Goal: Information Seeking & Learning: Learn about a topic

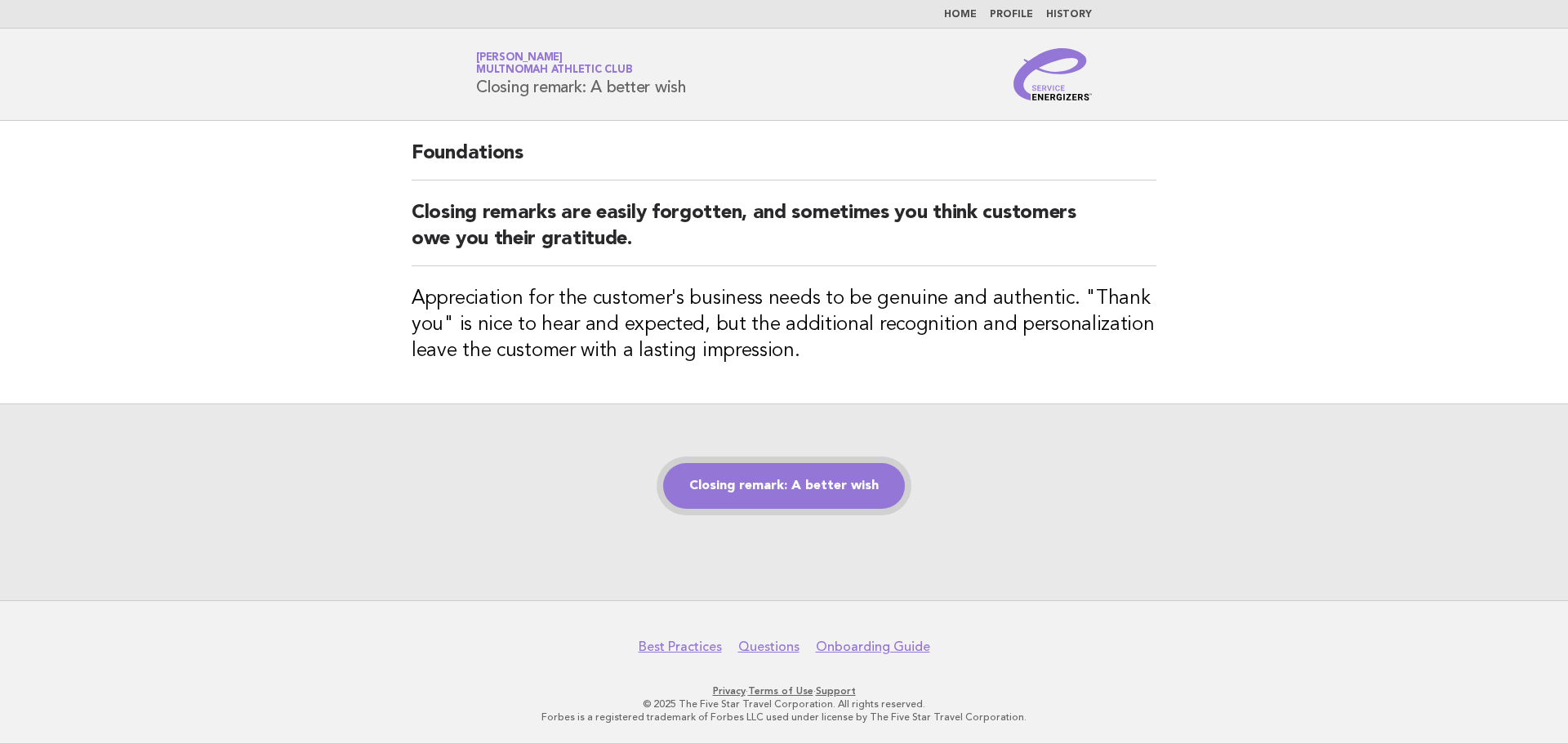
click at [735, 482] on link "Closing remark: A better wish" at bounding box center [784, 486] width 242 height 45
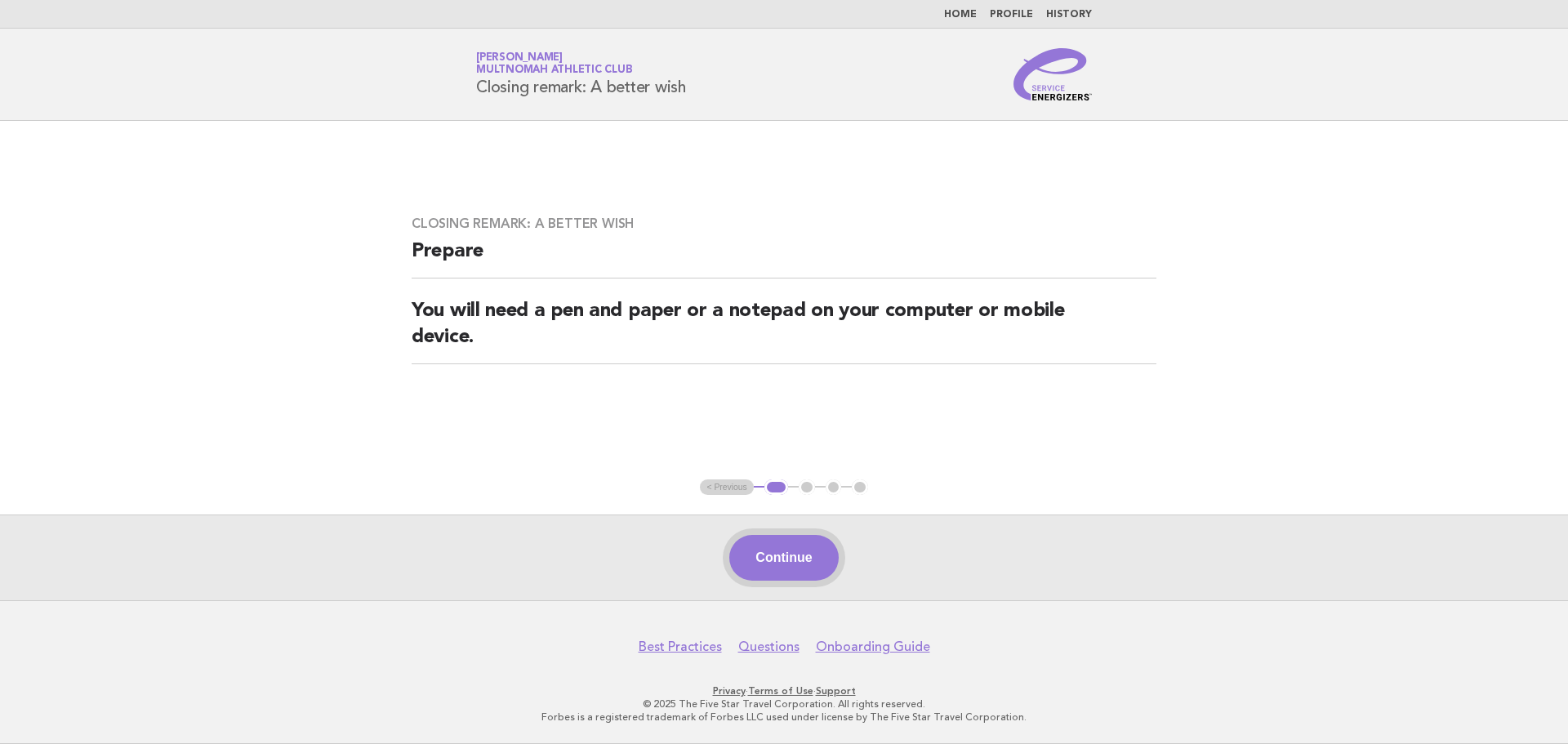
click at [816, 548] on button "Continue" at bounding box center [783, 558] width 108 height 45
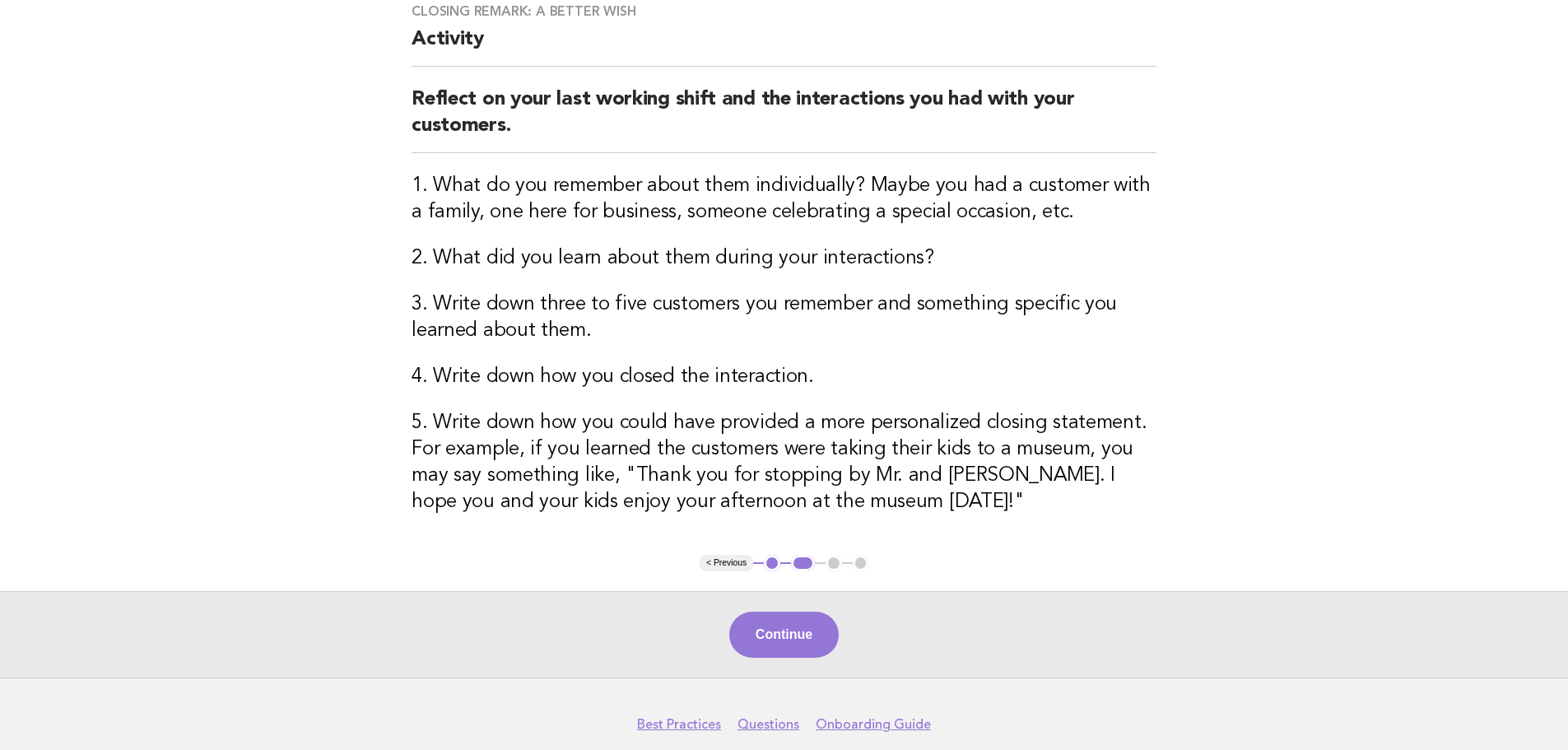
scroll to position [165, 0]
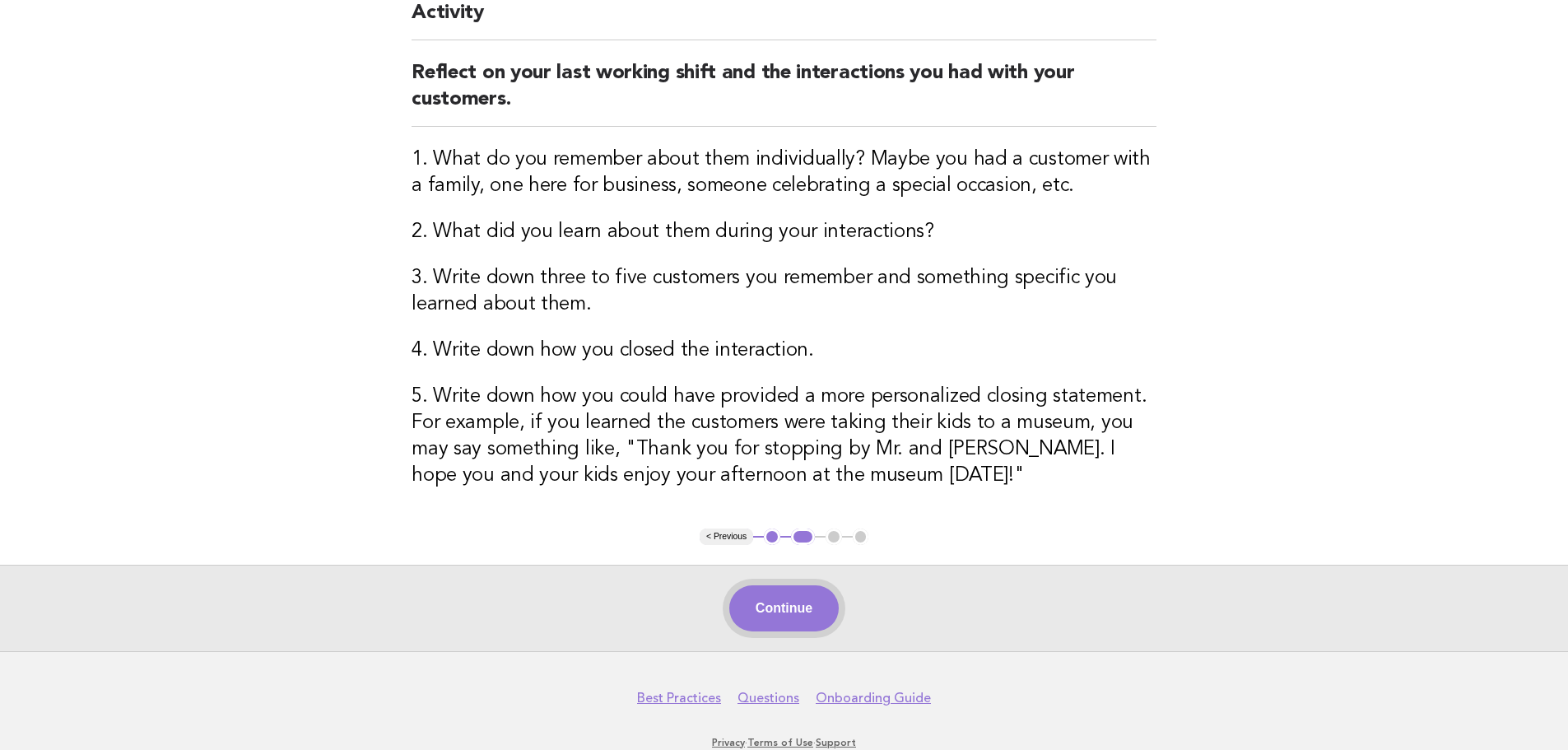
click at [806, 601] on button "Continue" at bounding box center [784, 608] width 109 height 46
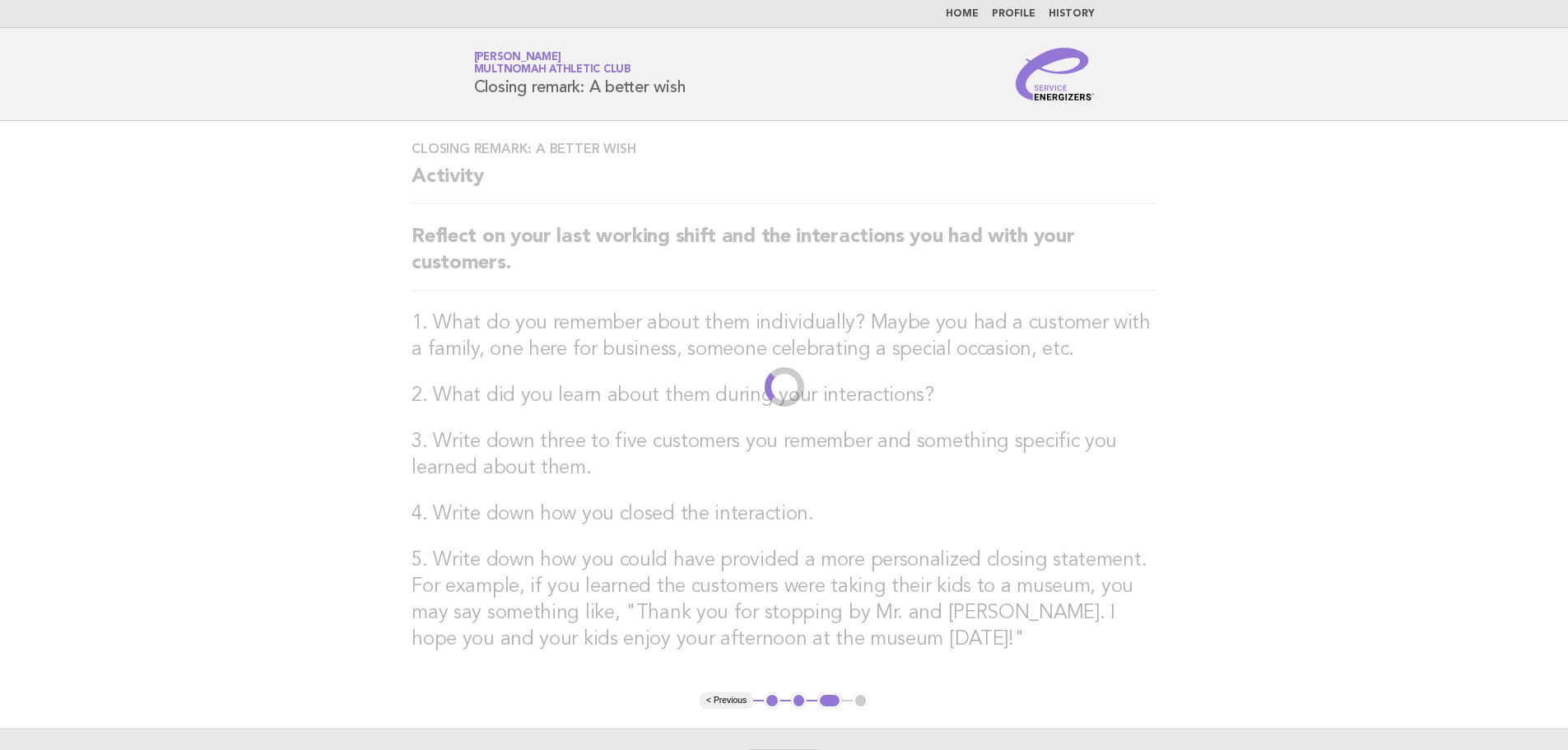
scroll to position [0, 0]
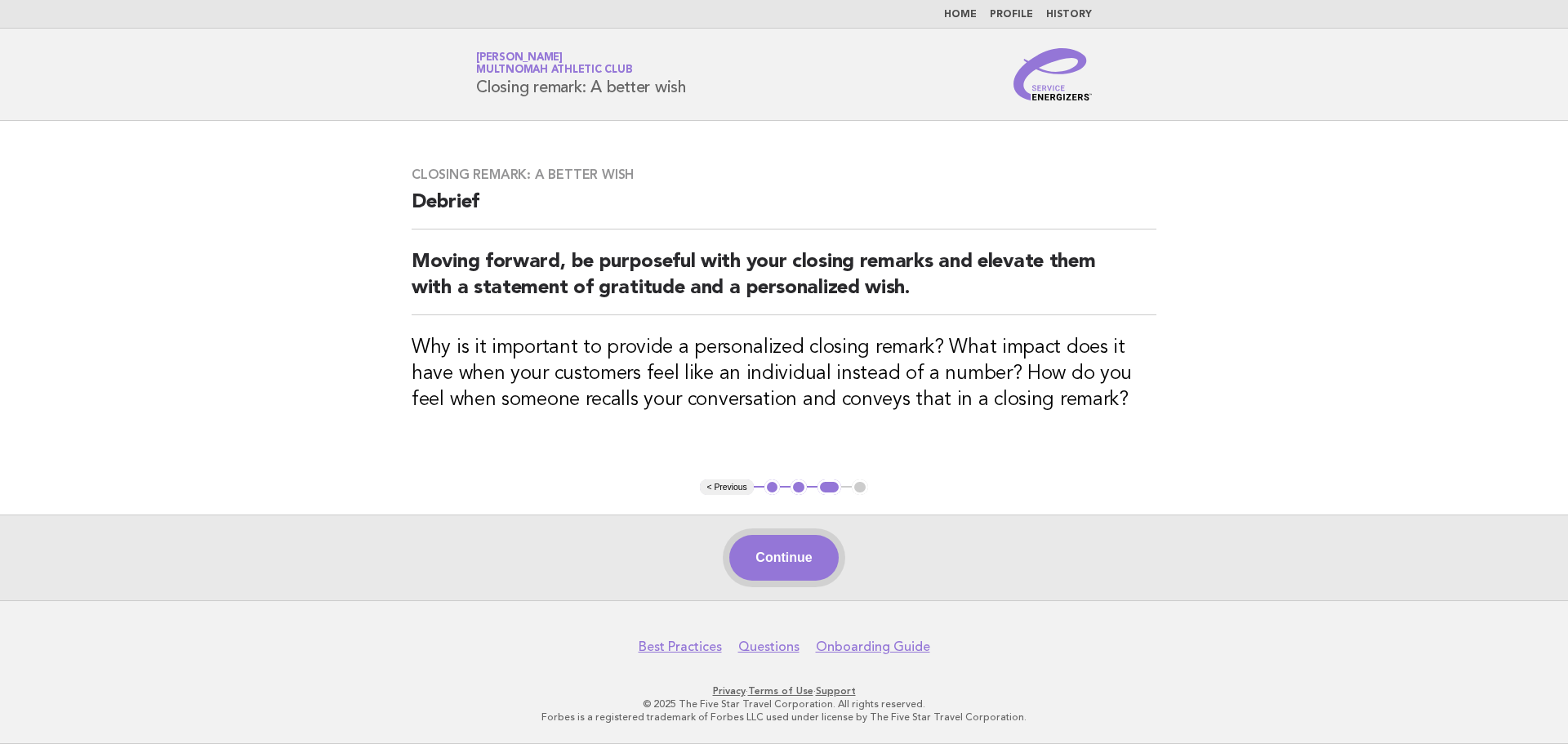
click at [807, 553] on button "Continue" at bounding box center [783, 558] width 108 height 45
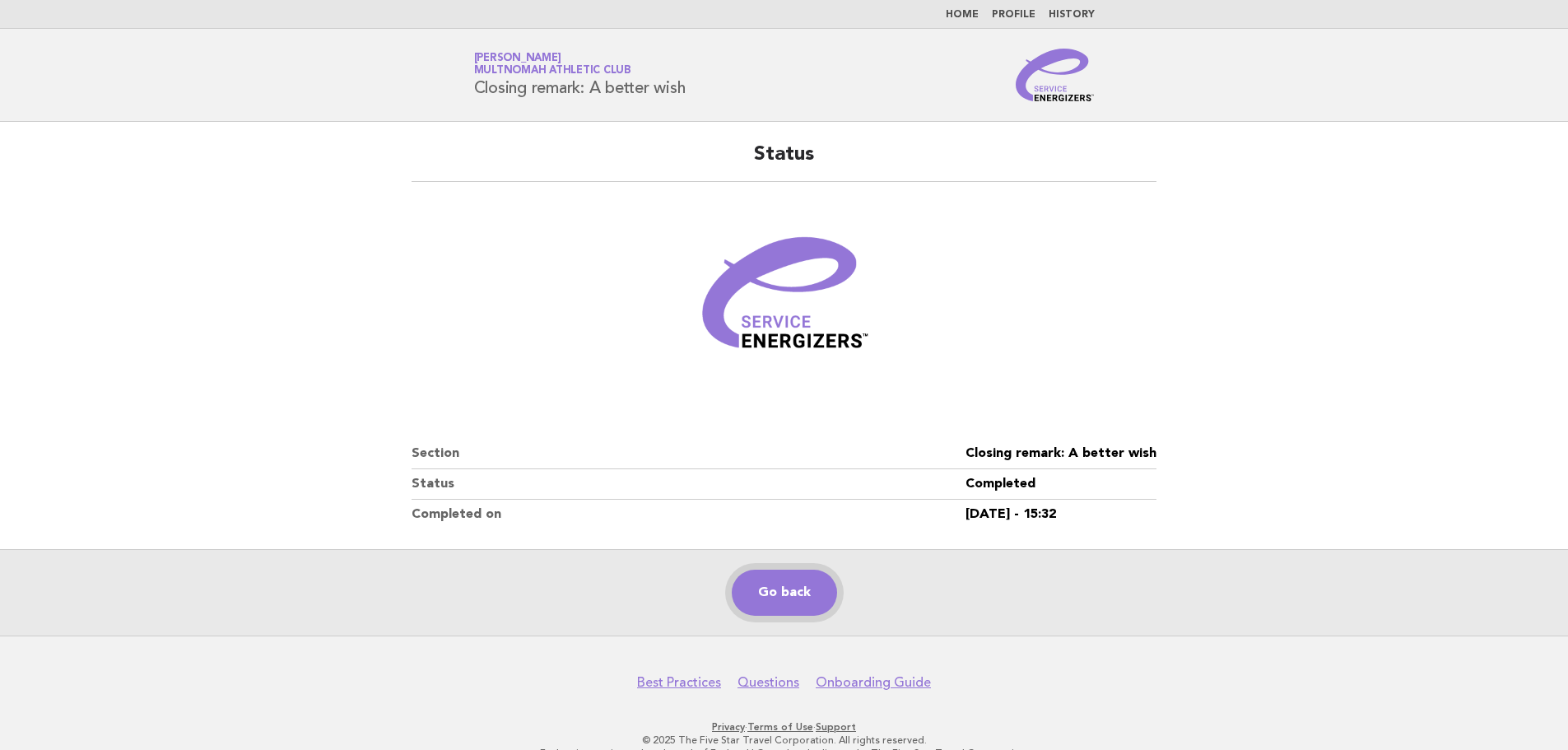
click at [779, 573] on link "Go back" at bounding box center [784, 592] width 105 height 46
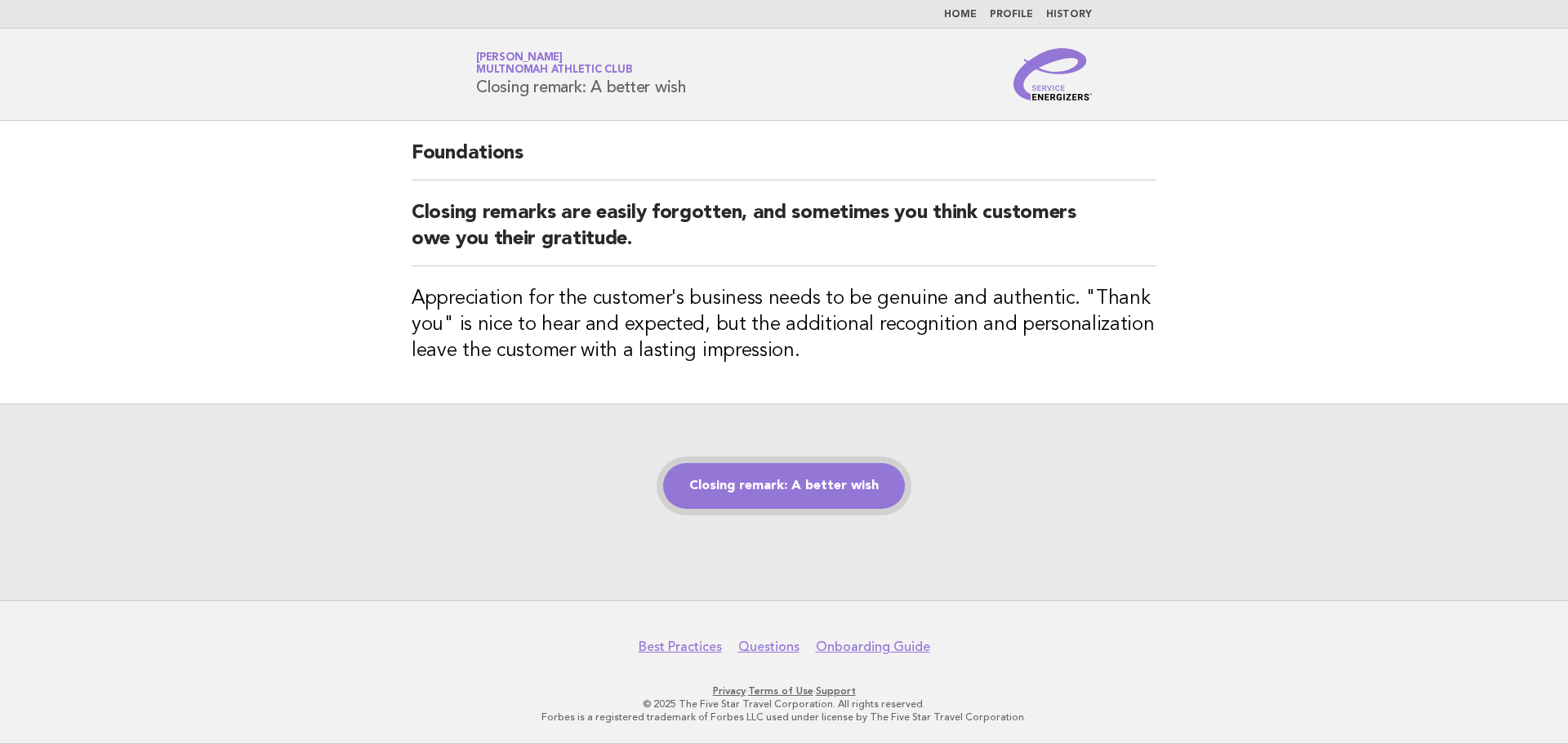
click at [814, 491] on link "Closing remark: A better wish" at bounding box center [784, 486] width 242 height 45
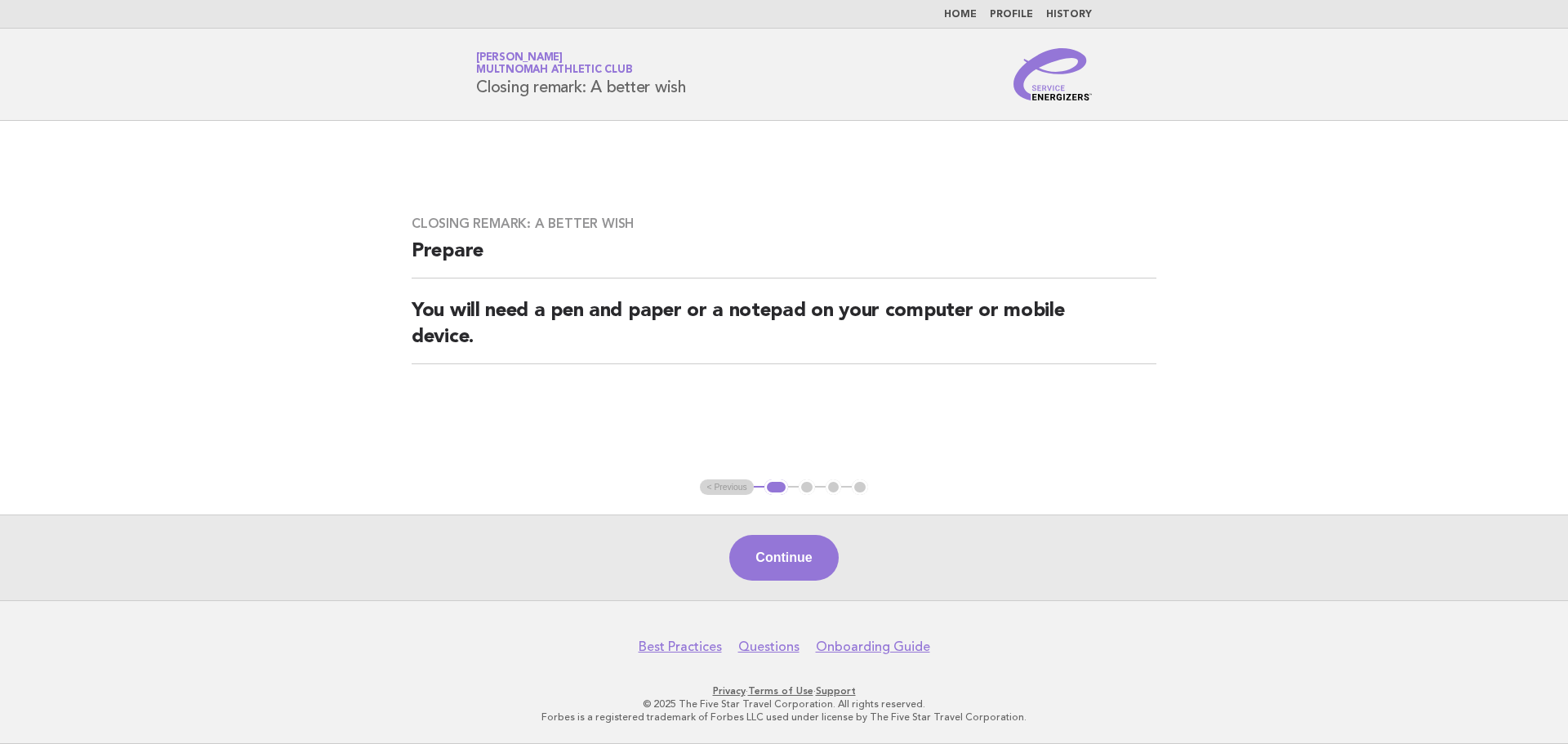
click at [794, 548] on button "Continue" at bounding box center [783, 558] width 108 height 45
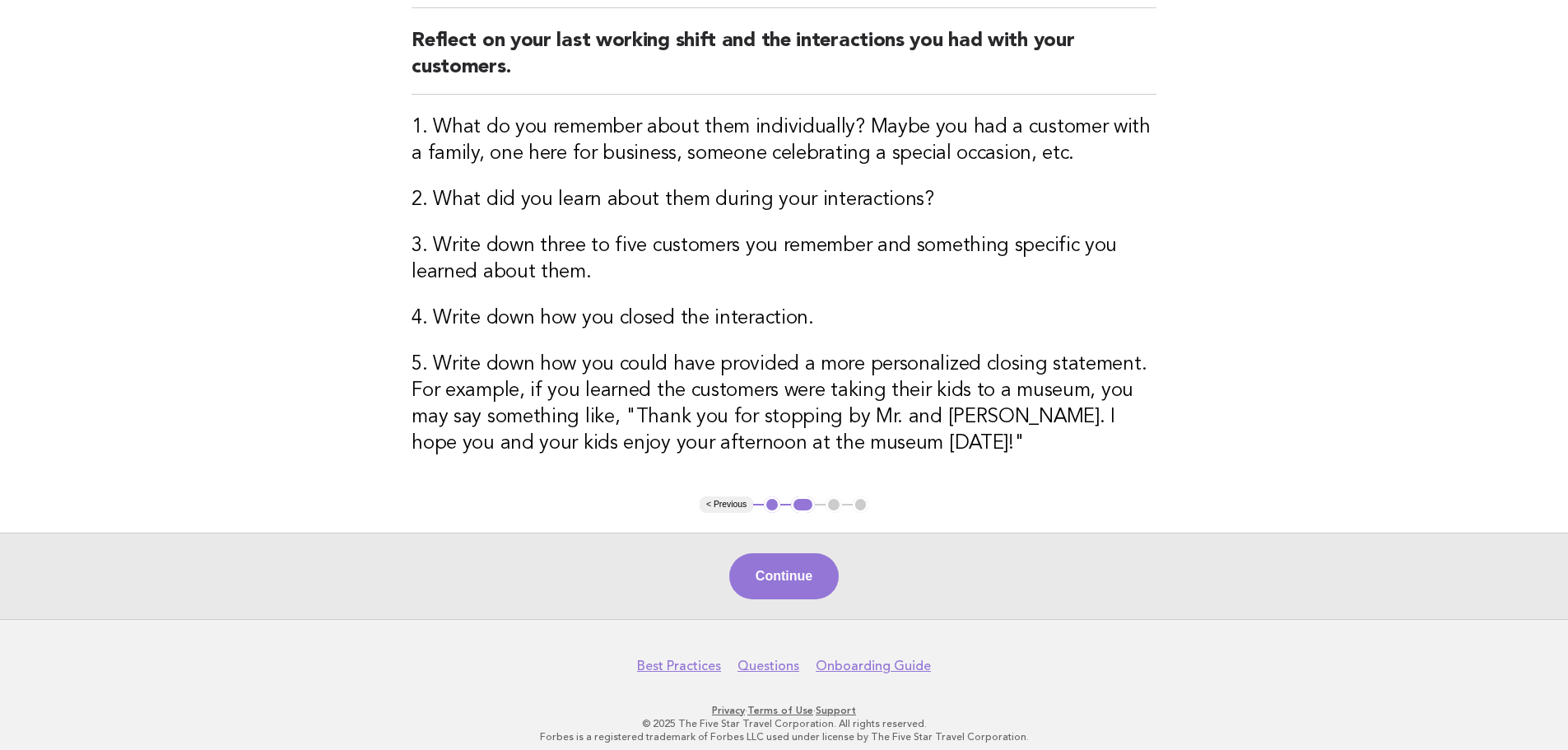
scroll to position [210, 0]
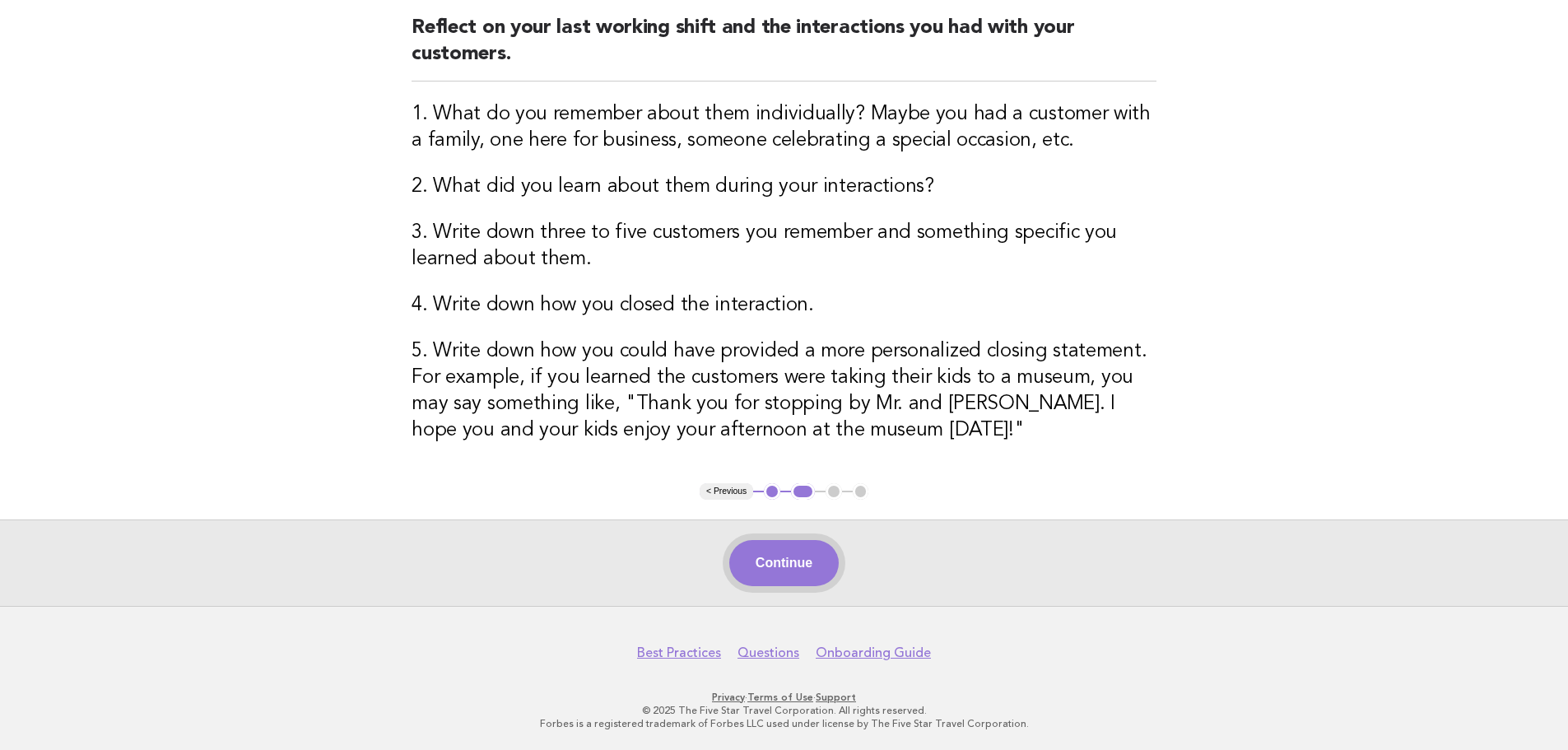
click at [787, 572] on button "Continue" at bounding box center [784, 563] width 109 height 46
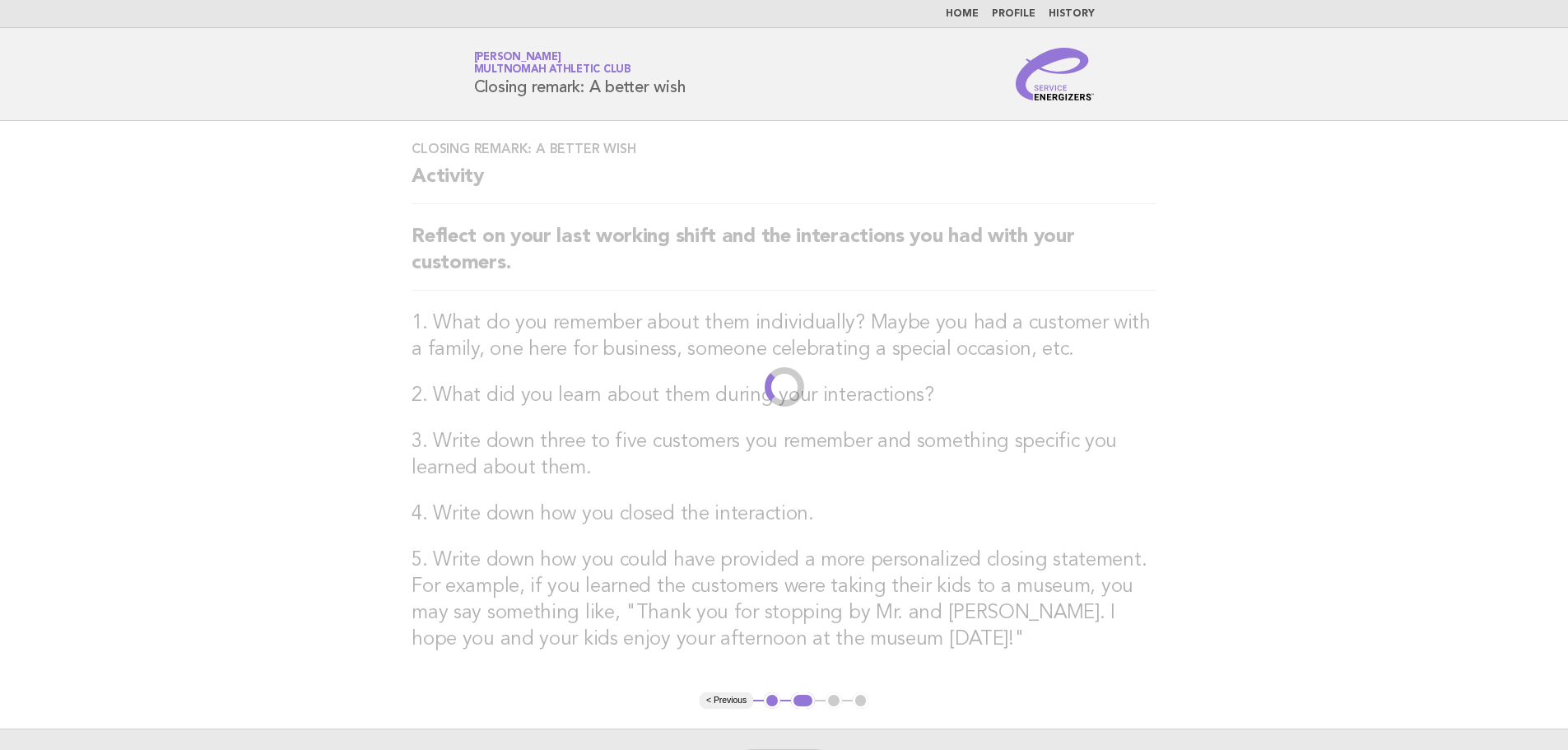
scroll to position [0, 0]
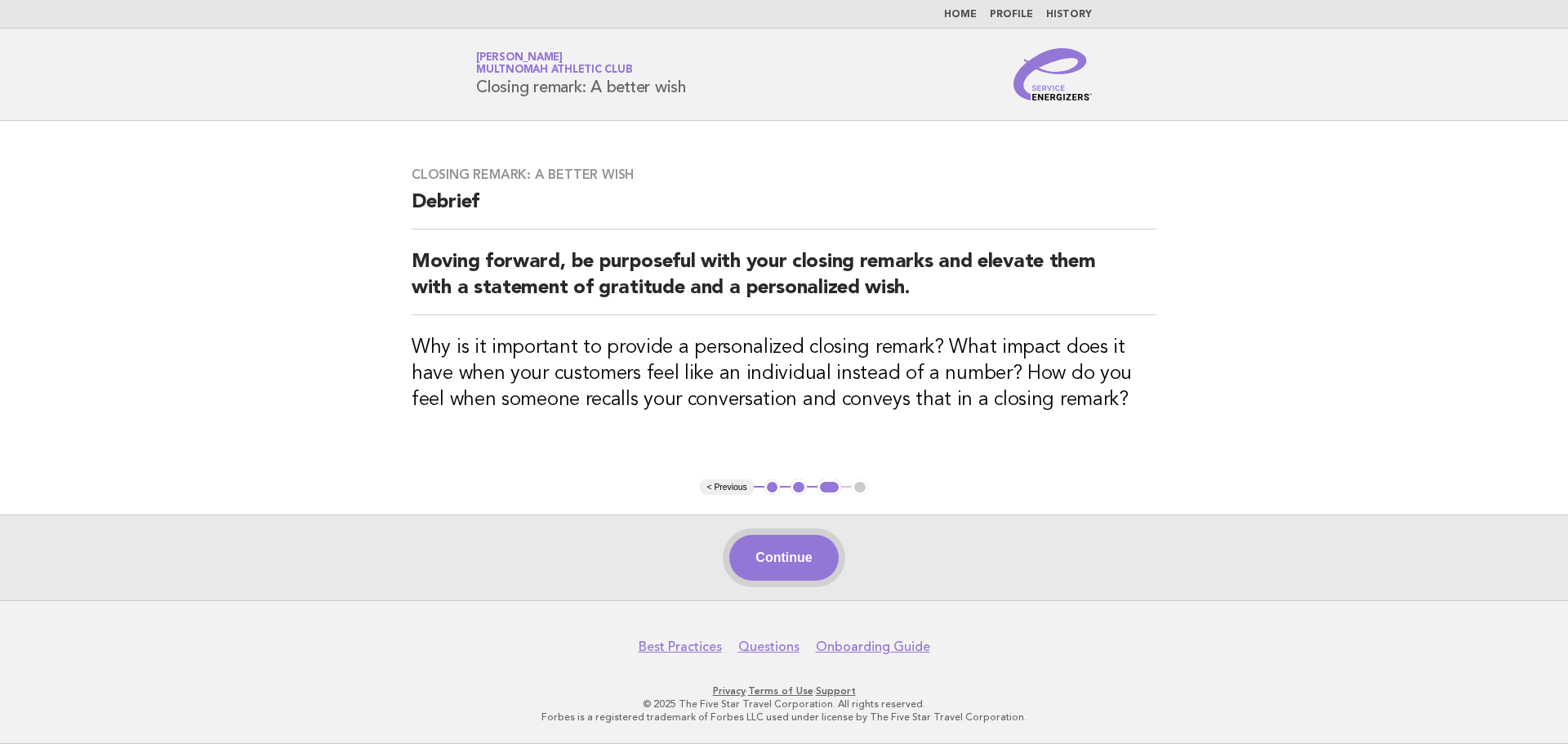
click at [768, 552] on button "Continue" at bounding box center [783, 558] width 108 height 45
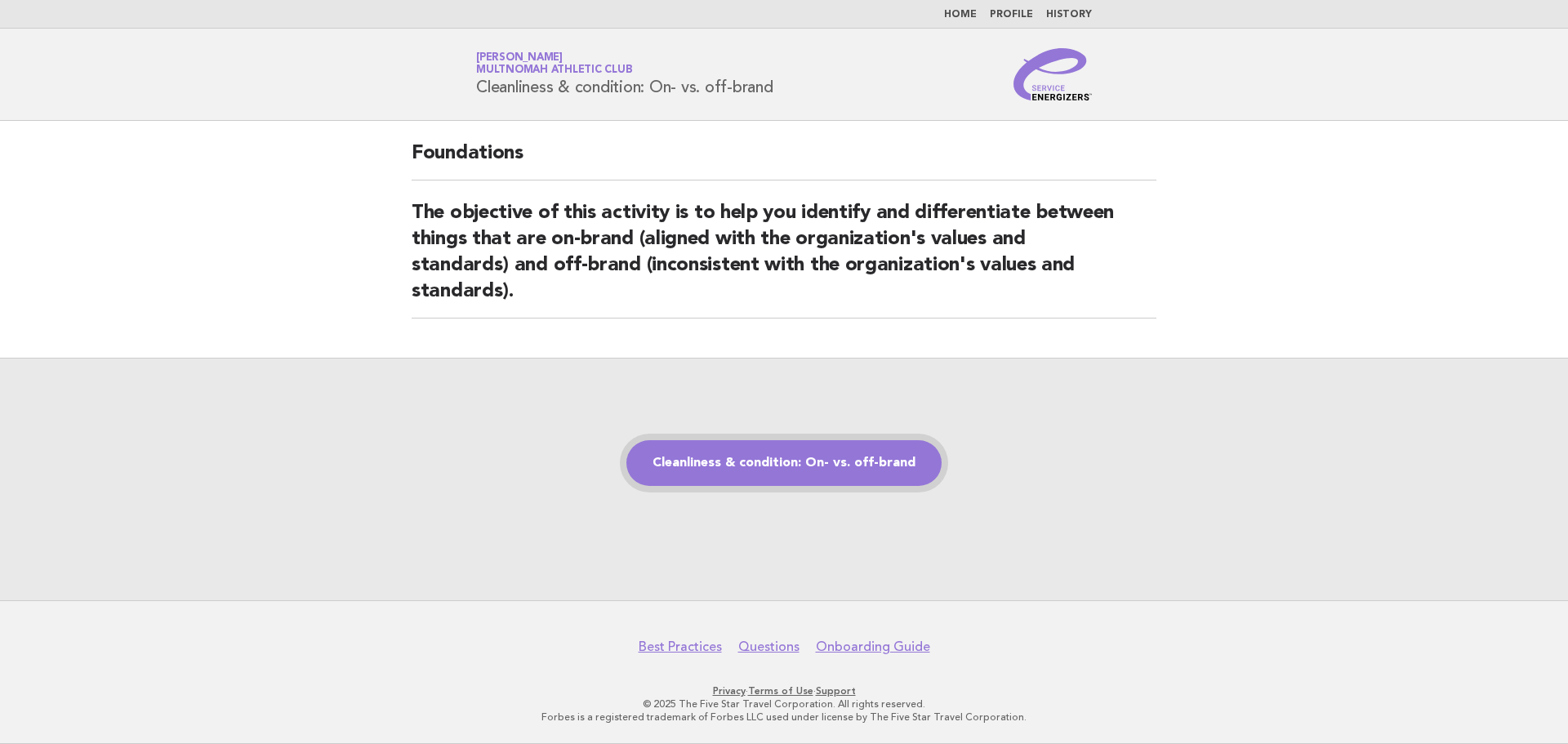
click at [771, 454] on link "Cleanliness & condition: On- vs. off-brand" at bounding box center [784, 463] width 316 height 45
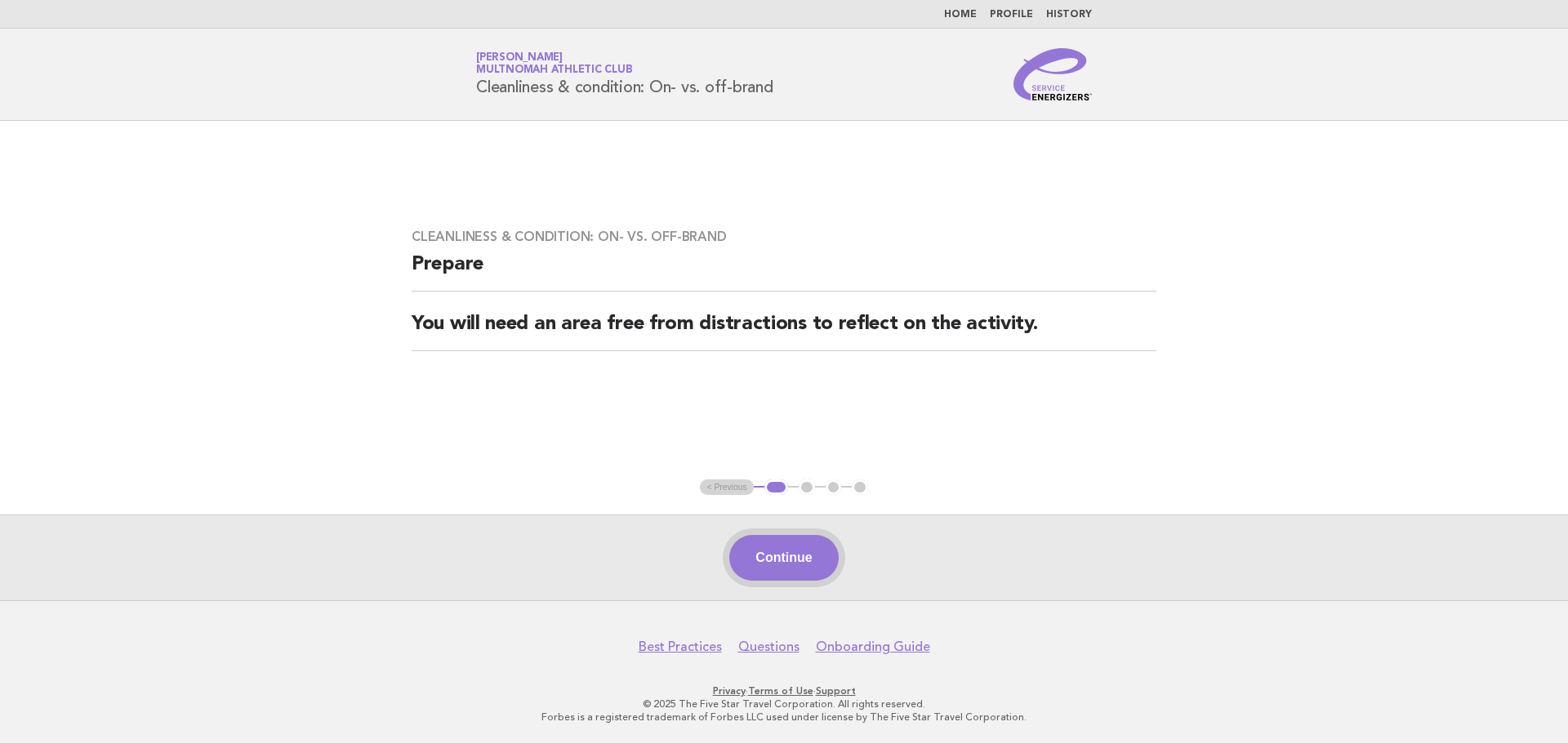
click at [824, 558] on button "Continue" at bounding box center [783, 558] width 108 height 45
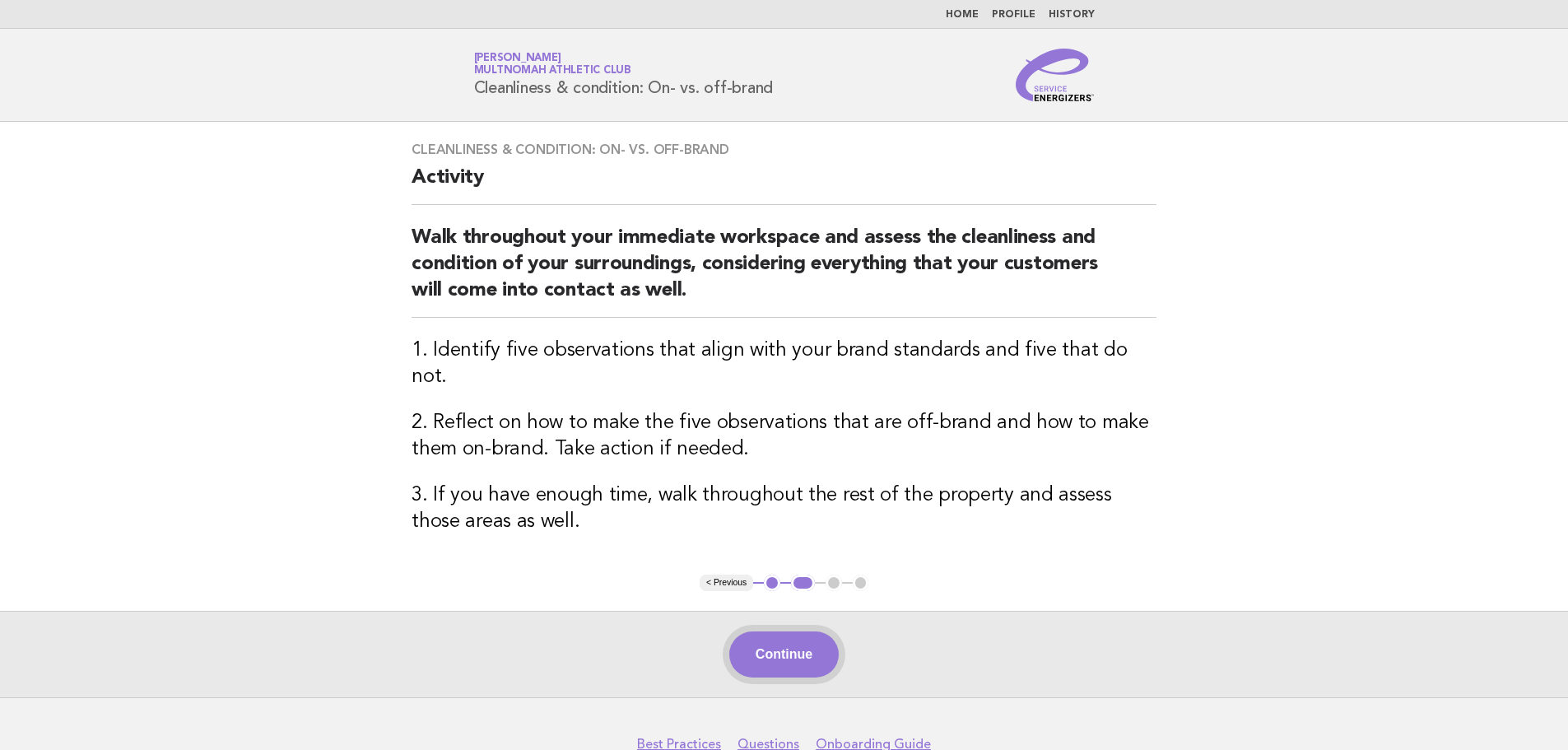
click at [811, 632] on button "Continue" at bounding box center [784, 655] width 109 height 46
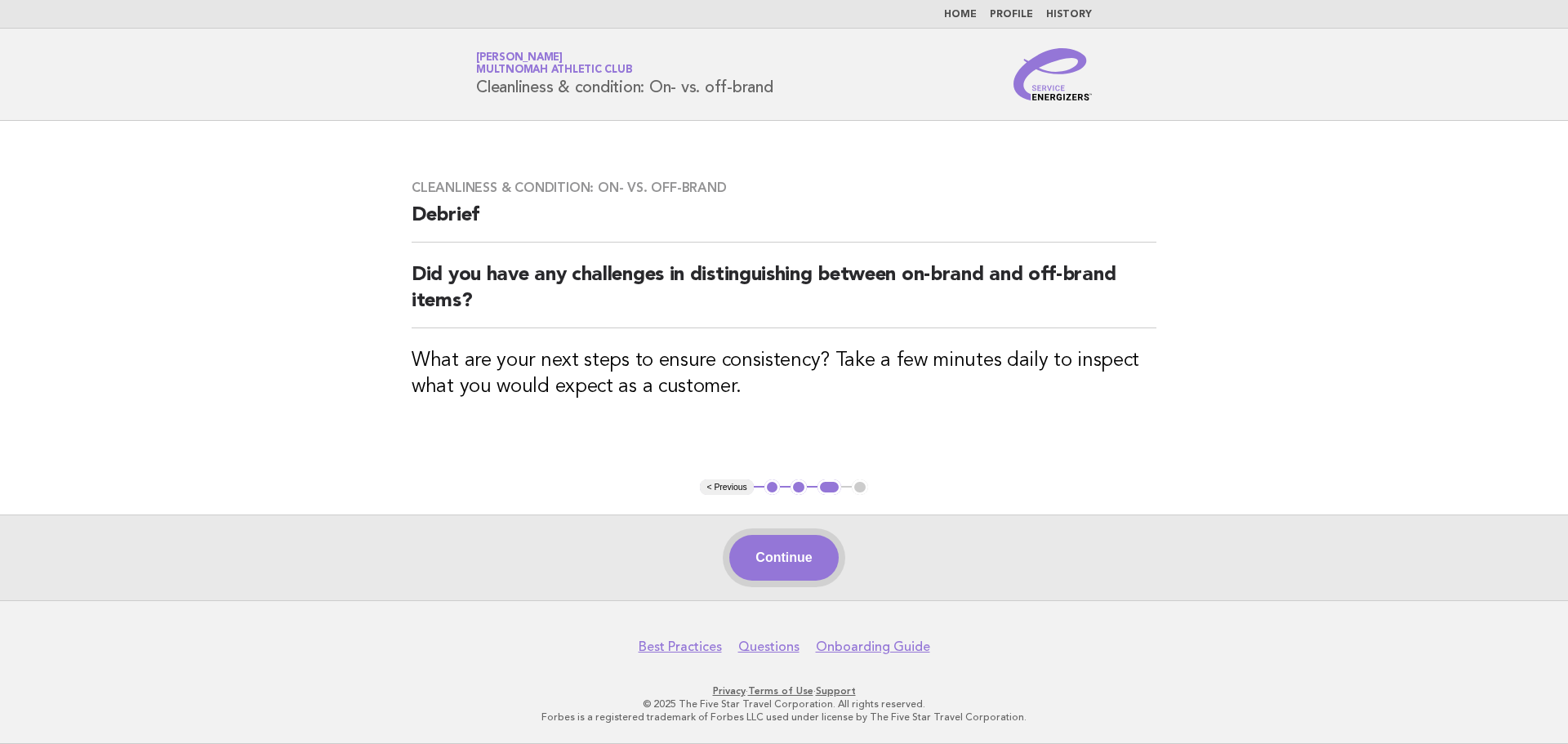
click at [806, 553] on button "Continue" at bounding box center [783, 558] width 108 height 45
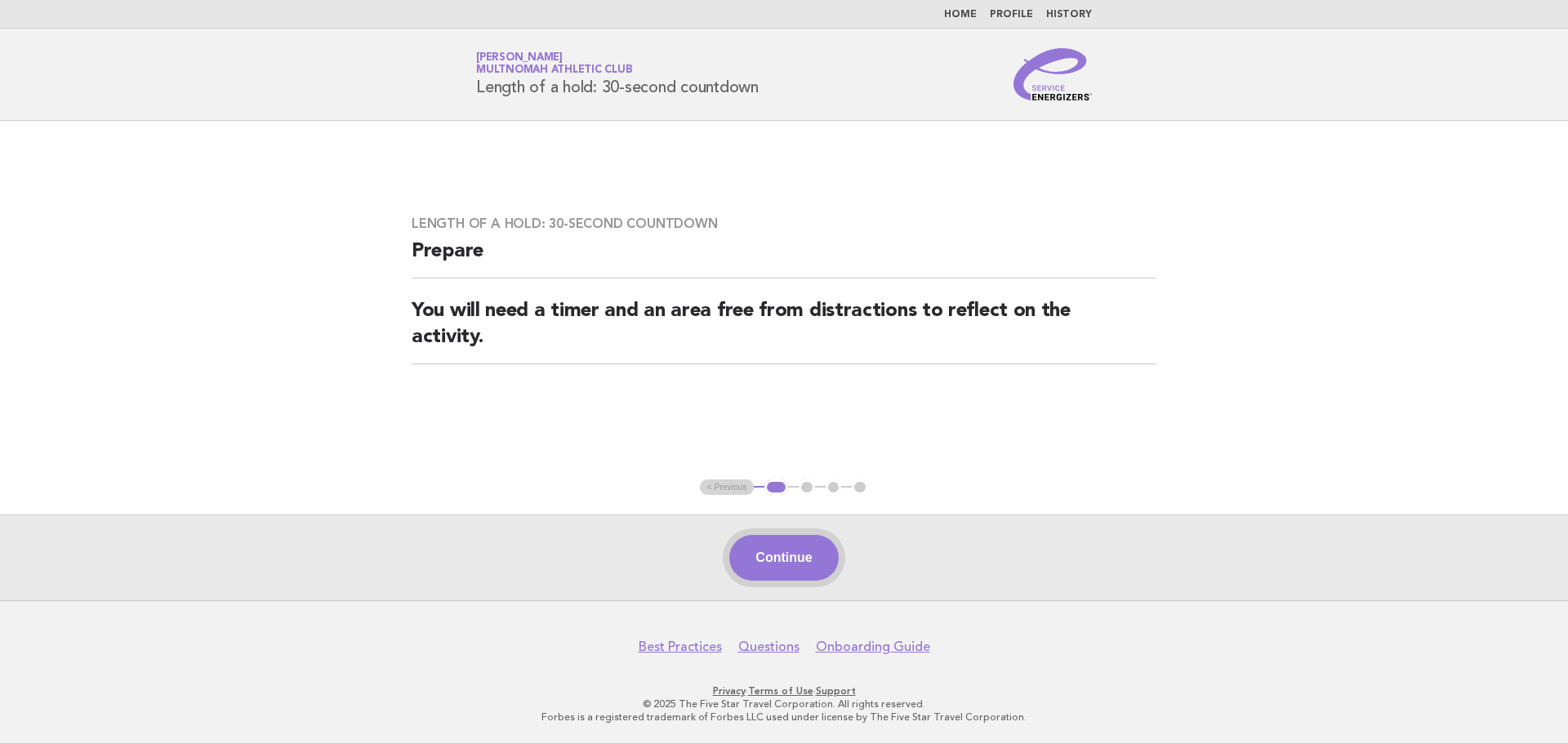
click at [769, 565] on button "Continue" at bounding box center [783, 558] width 108 height 45
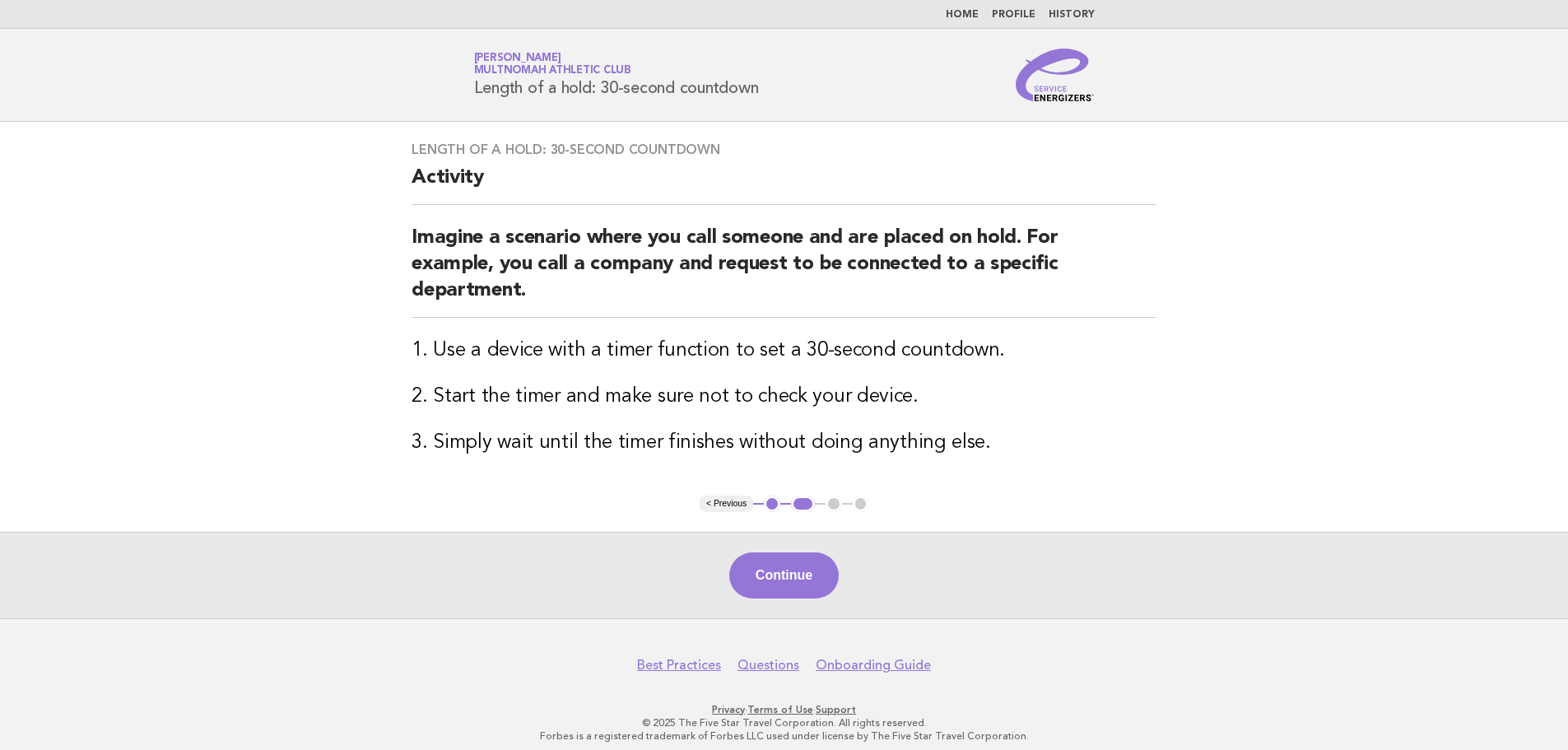
click at [774, 569] on button "Continue" at bounding box center [784, 576] width 109 height 46
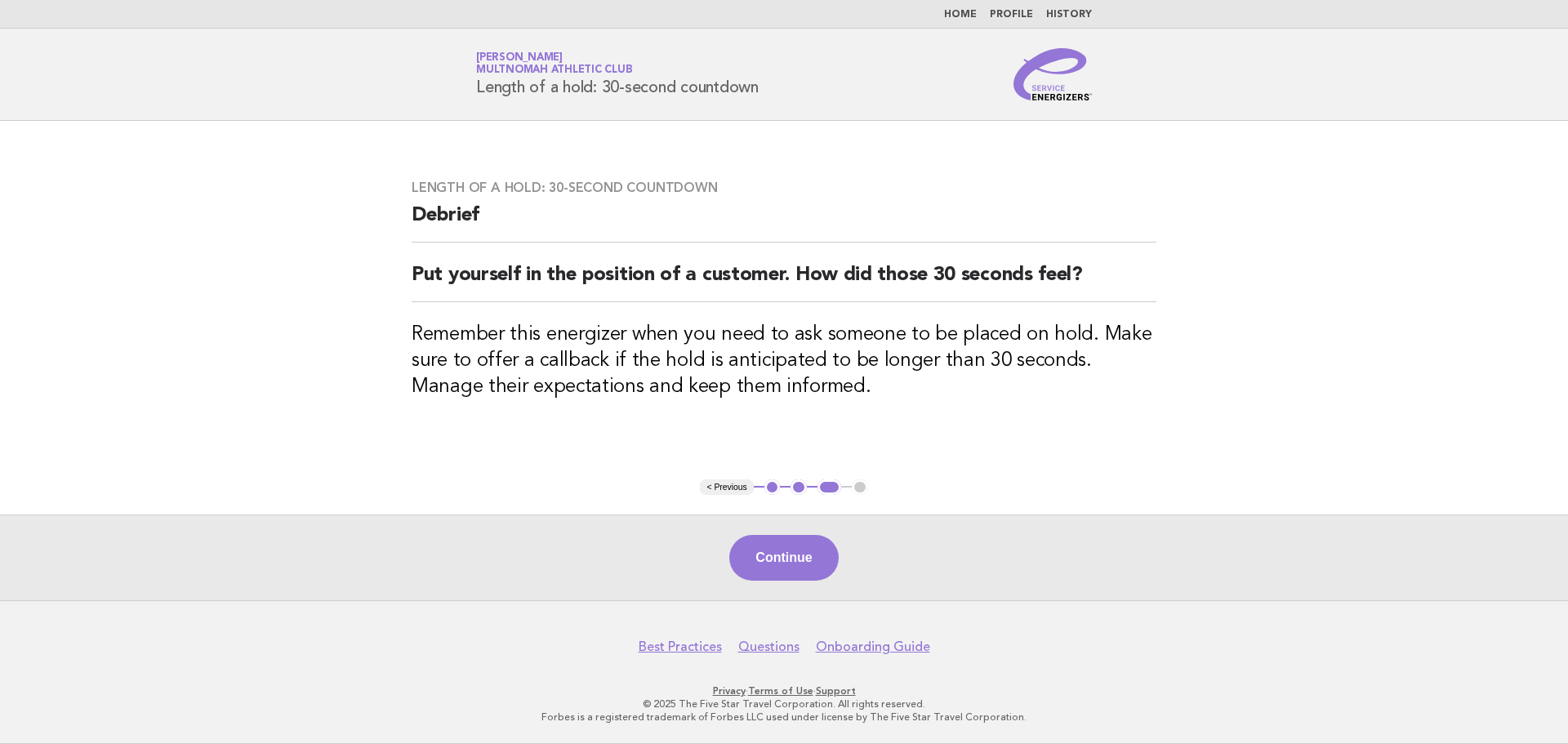
click at [769, 565] on button "Continue" at bounding box center [783, 558] width 108 height 45
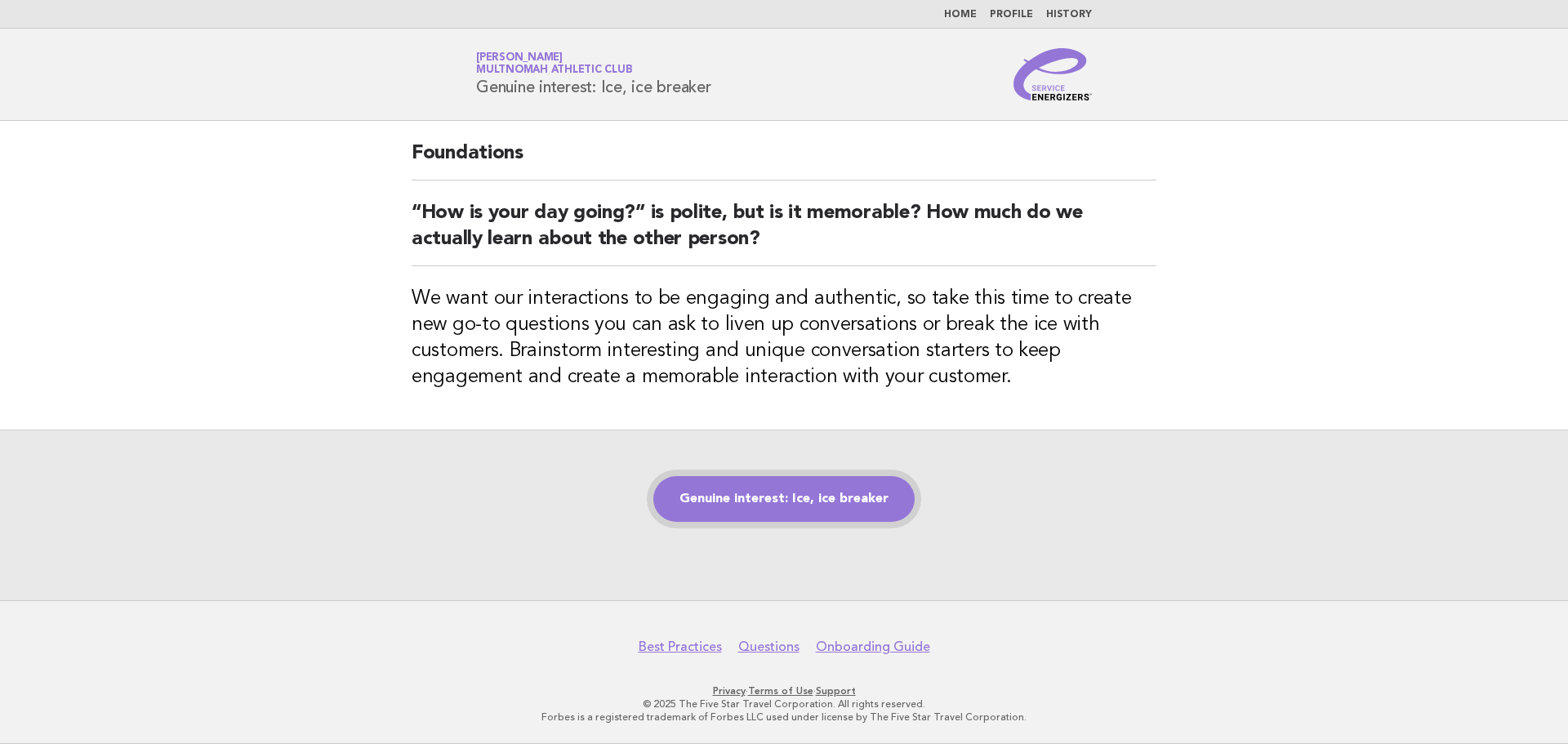
click at [792, 511] on link "Genuine interest: Ice, ice breaker" at bounding box center [783, 499] width 261 height 45
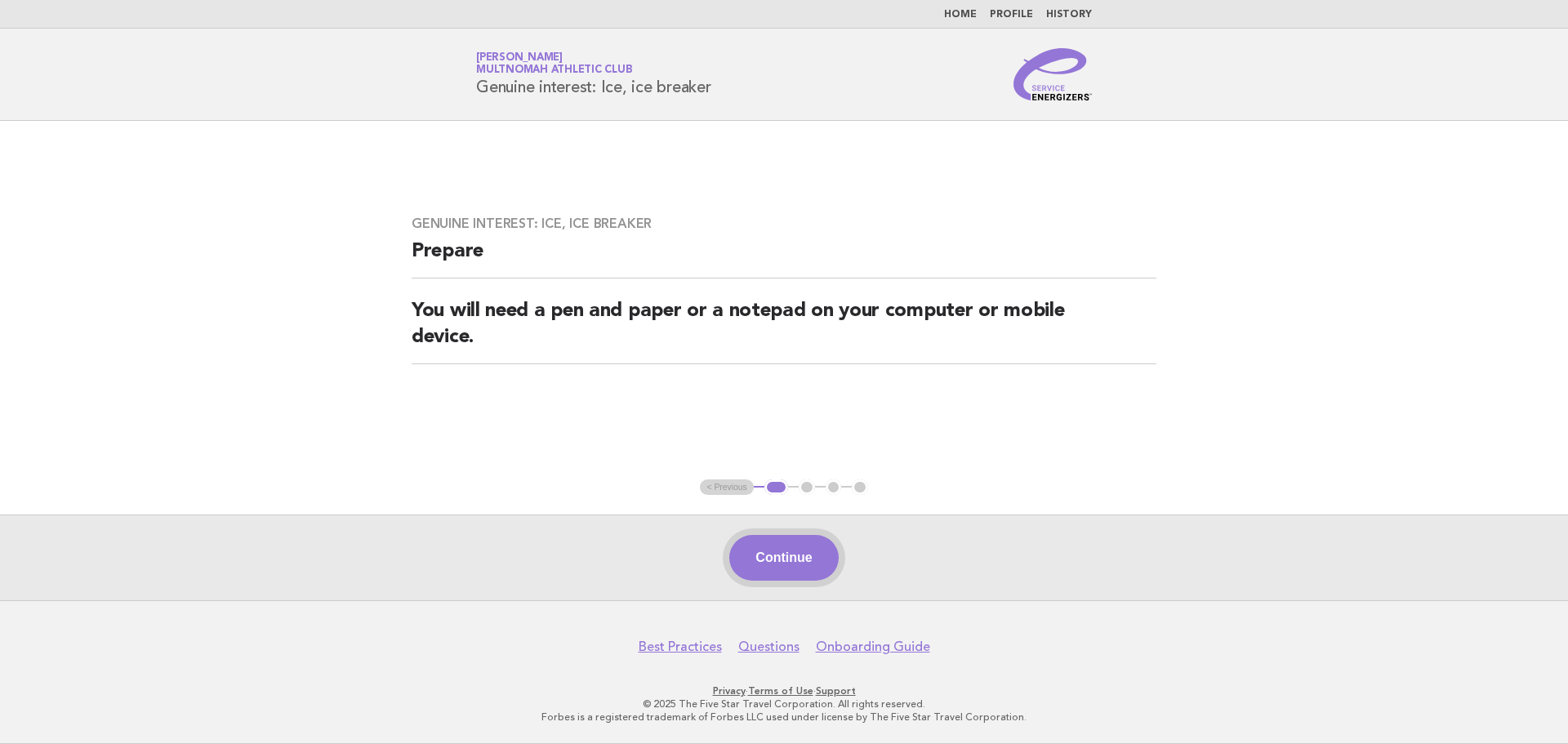
click at [820, 559] on button "Continue" at bounding box center [783, 558] width 108 height 45
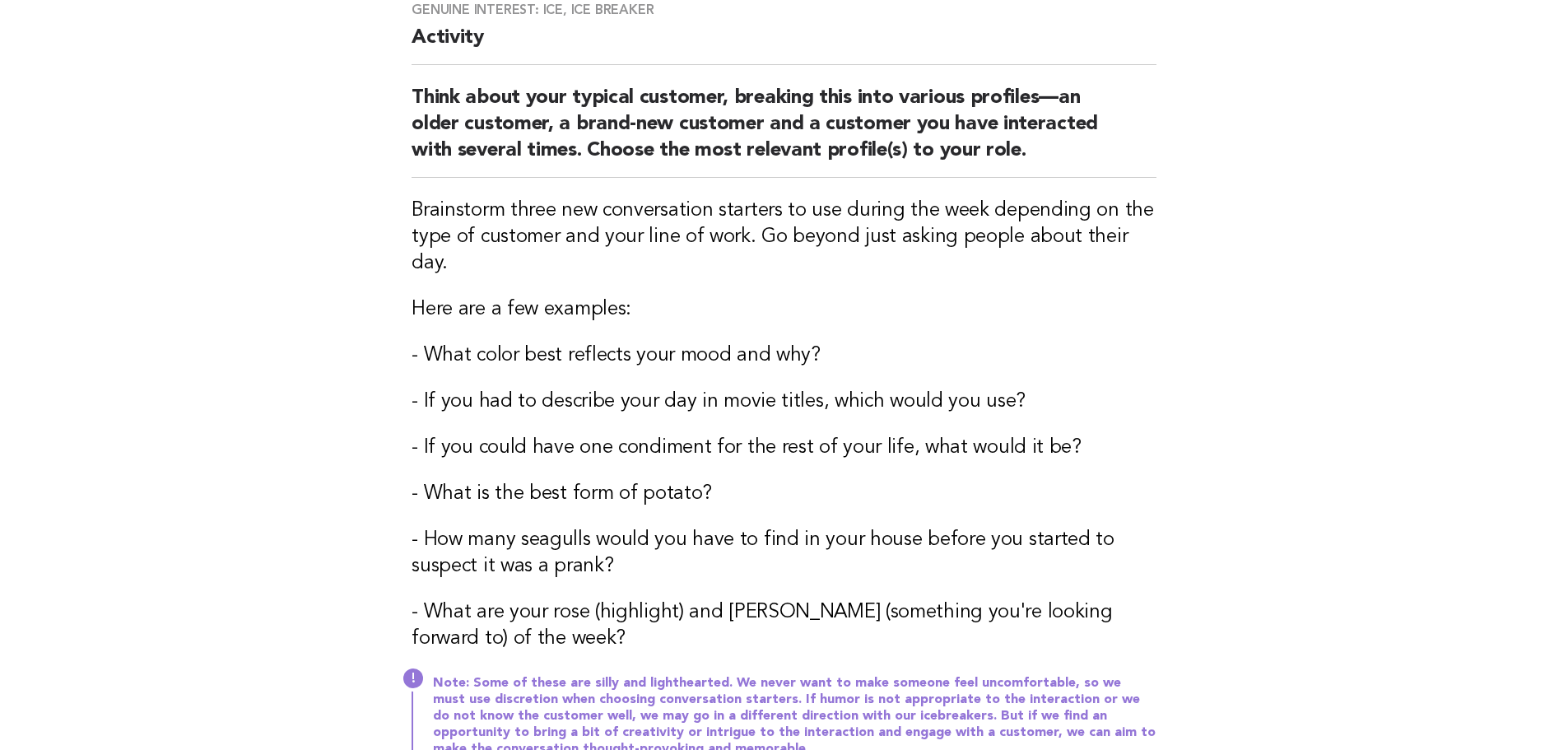
scroll to position [165, 0]
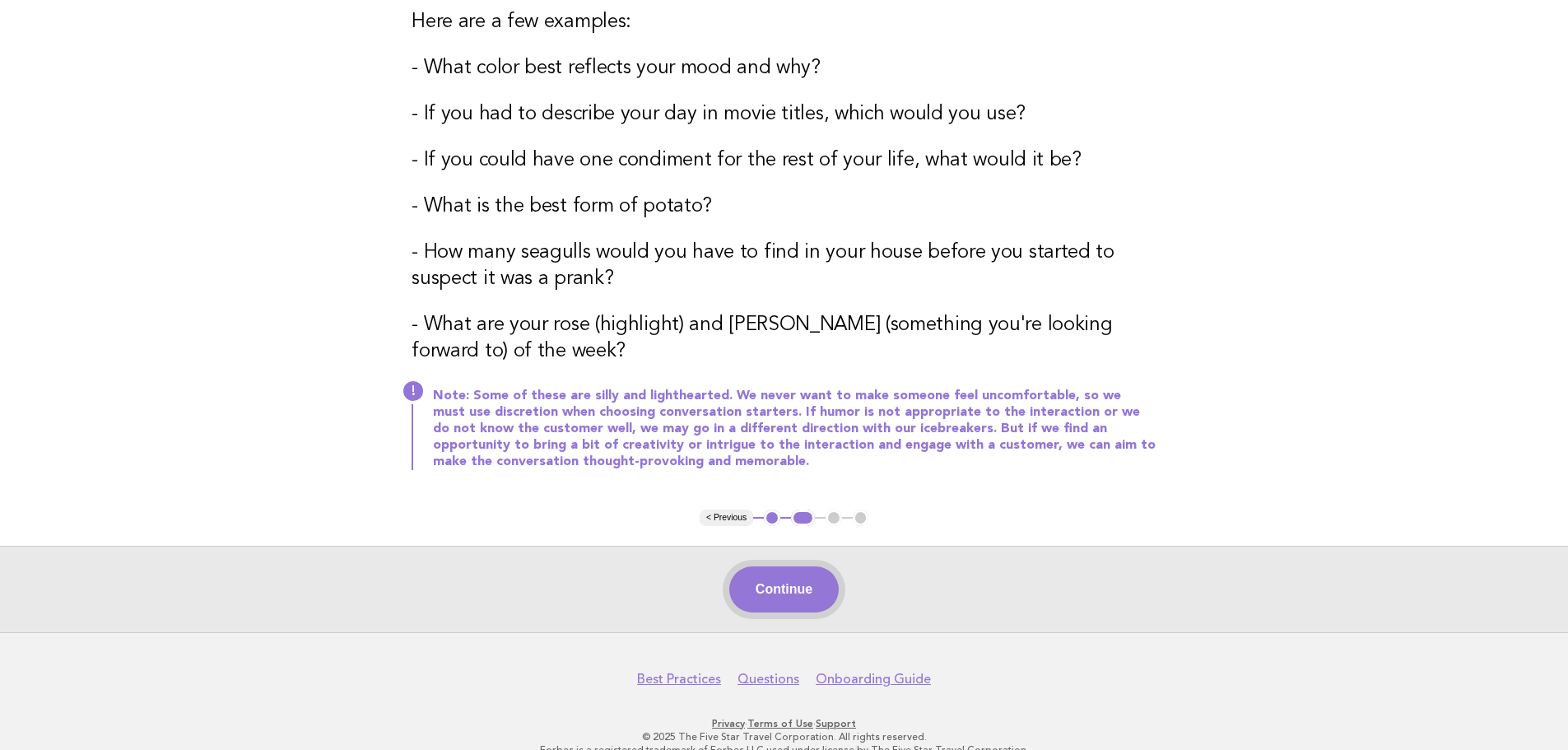
click at [796, 571] on button "Continue" at bounding box center [784, 590] width 109 height 46
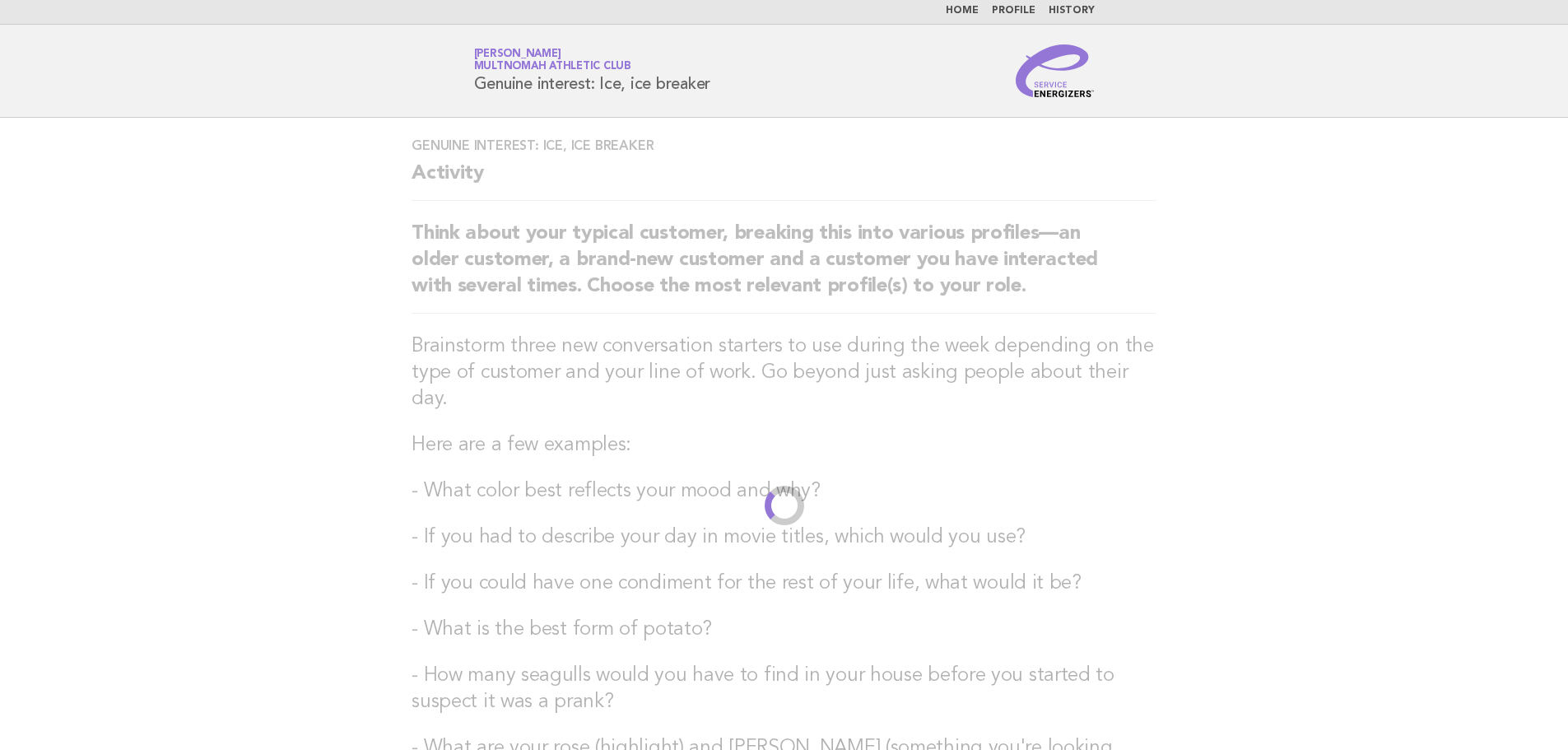
scroll to position [0, 0]
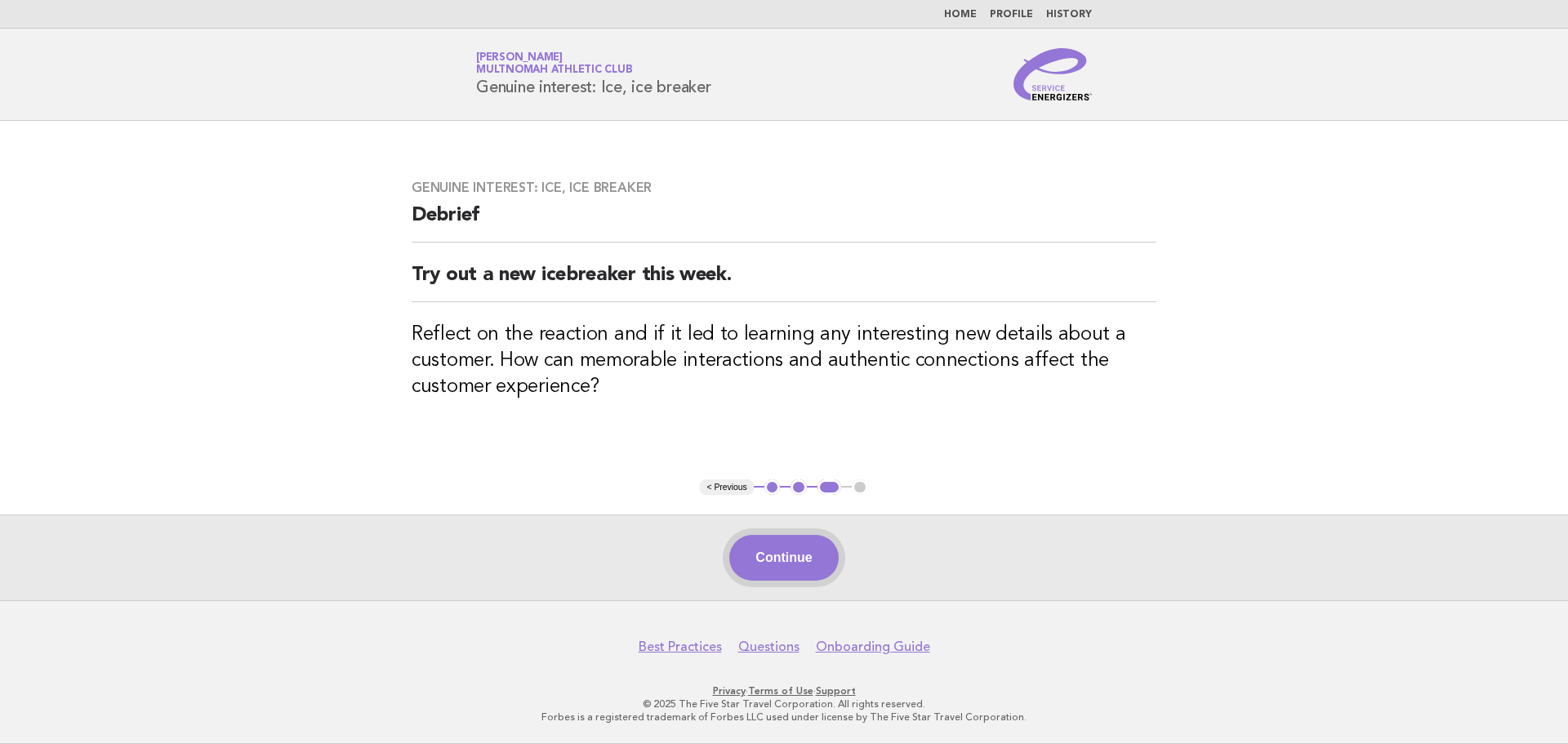
click at [782, 568] on button "Continue" at bounding box center [783, 558] width 108 height 45
